Goal: Check status

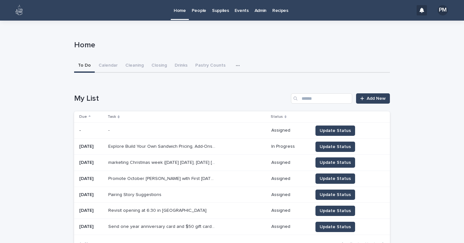
click at [180, 12] on p "Home" at bounding box center [180, 7] width 12 height 14
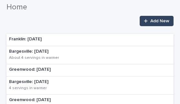
scroll to position [66, 0]
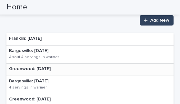
click at [31, 69] on p "Greenwood: [DATE]" at bounding box center [30, 68] width 42 height 5
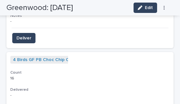
scroll to position [651, 0]
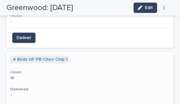
click at [86, 76] on p "16 16" at bounding box center [89, 78] width 159 height 5
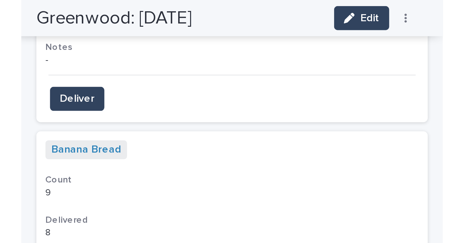
scroll to position [960, 0]
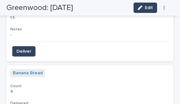
click at [104, 5] on div "Greenwood: [DATE] Edit Delete" at bounding box center [87, 7] width 162 height 15
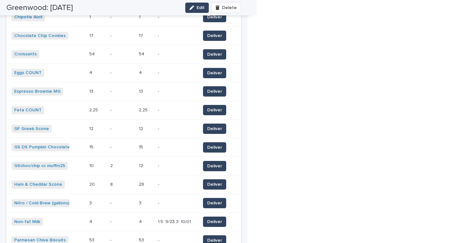
scroll to position [493, 0]
